Goal: Task Accomplishment & Management: Manage account settings

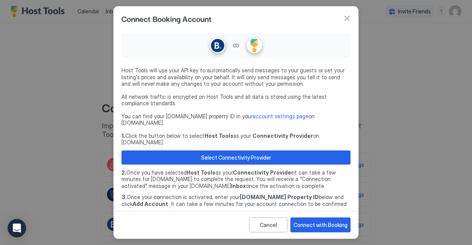
click at [345, 18] on button "button" at bounding box center [347, 19] width 8 height 8
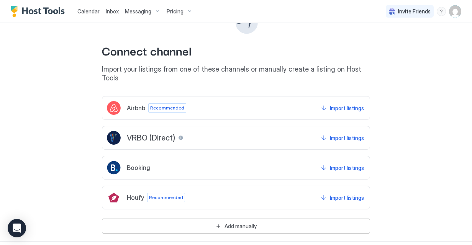
click at [97, 12] on span "Calendar" at bounding box center [88, 11] width 22 height 7
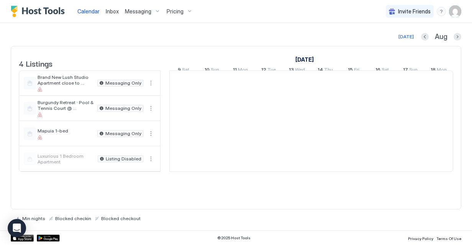
scroll to position [0, 426]
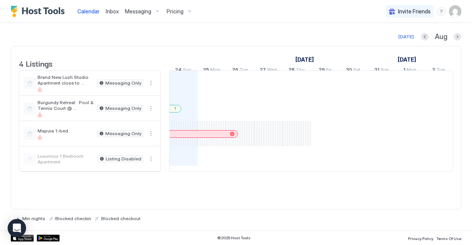
click at [175, 11] on span "Pricing" at bounding box center [175, 11] width 17 height 7
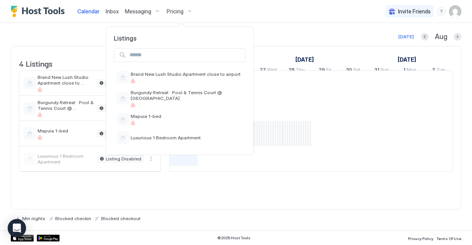
click at [455, 11] on div at bounding box center [236, 122] width 472 height 245
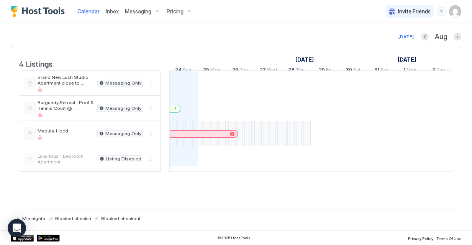
click at [453, 14] on img "User profile" at bounding box center [455, 11] width 12 height 12
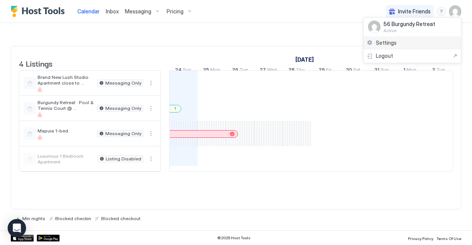
click at [408, 45] on div "Settings" at bounding box center [412, 42] width 97 height 13
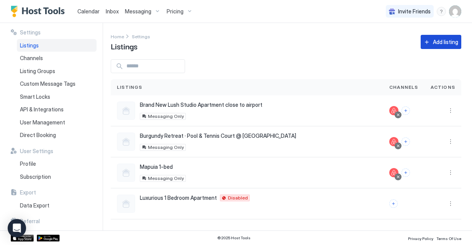
click at [434, 41] on div "Add listing" at bounding box center [445, 42] width 25 height 8
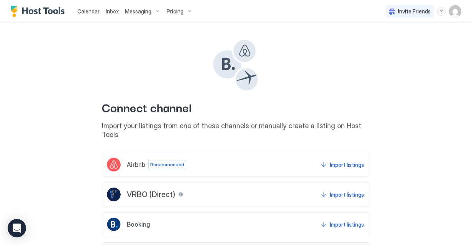
scroll to position [57, 0]
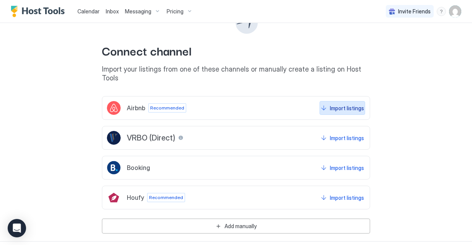
click at [339, 104] on div "Import listings" at bounding box center [347, 108] width 34 height 8
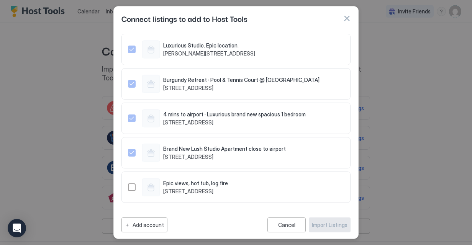
scroll to position [9, 0]
click at [147, 226] on div "Add account" at bounding box center [148, 225] width 31 height 8
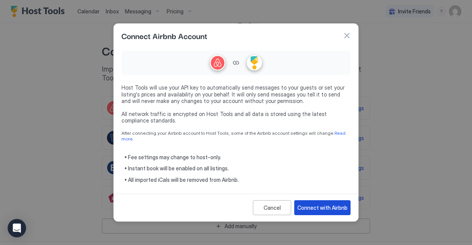
click at [318, 207] on div "Connect with Airbnb" at bounding box center [322, 208] width 50 height 8
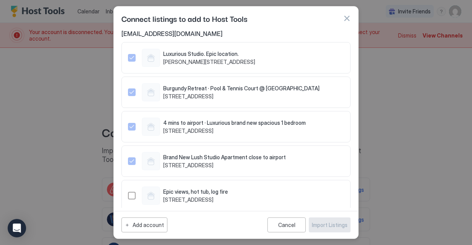
scroll to position [26, 0]
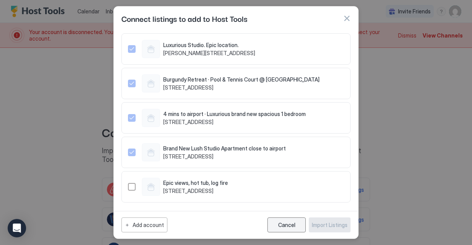
click at [284, 221] on button "Cancel" at bounding box center [286, 225] width 38 height 15
